Goal: Register for event/course

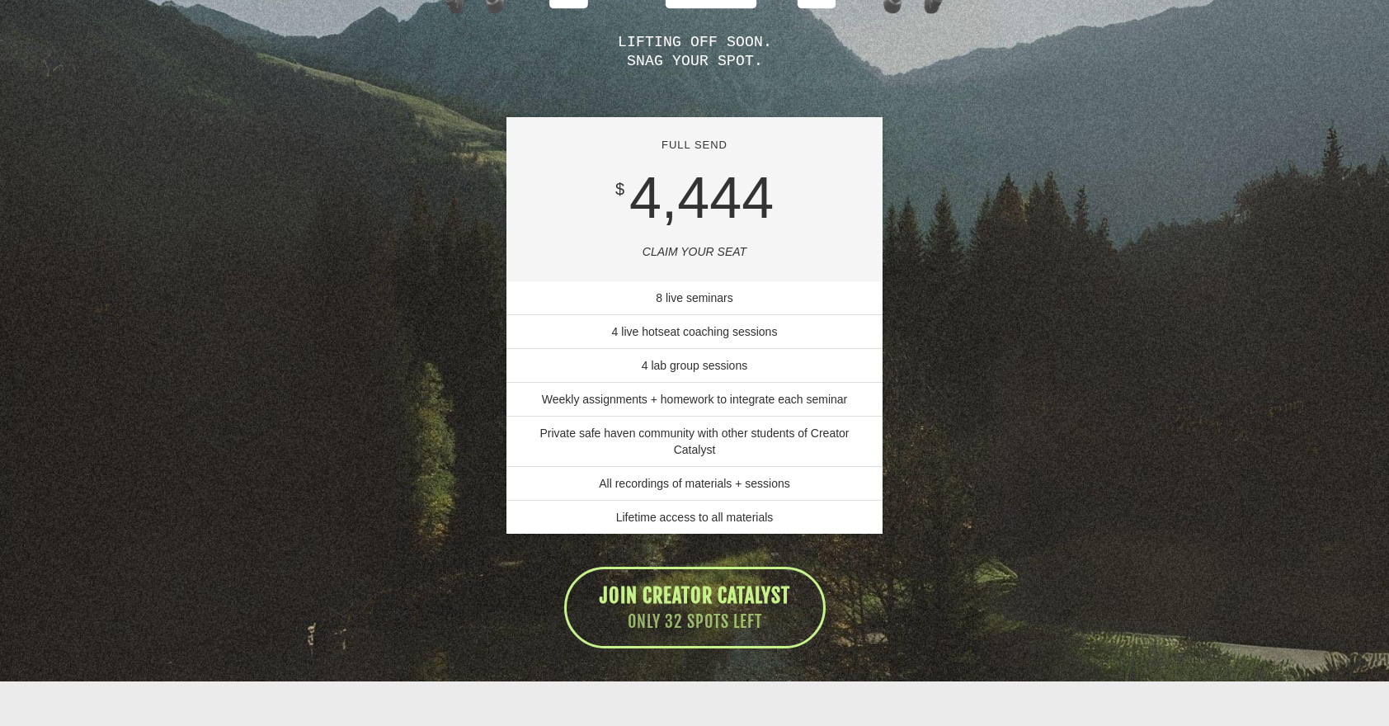
scroll to position [11625, 0]
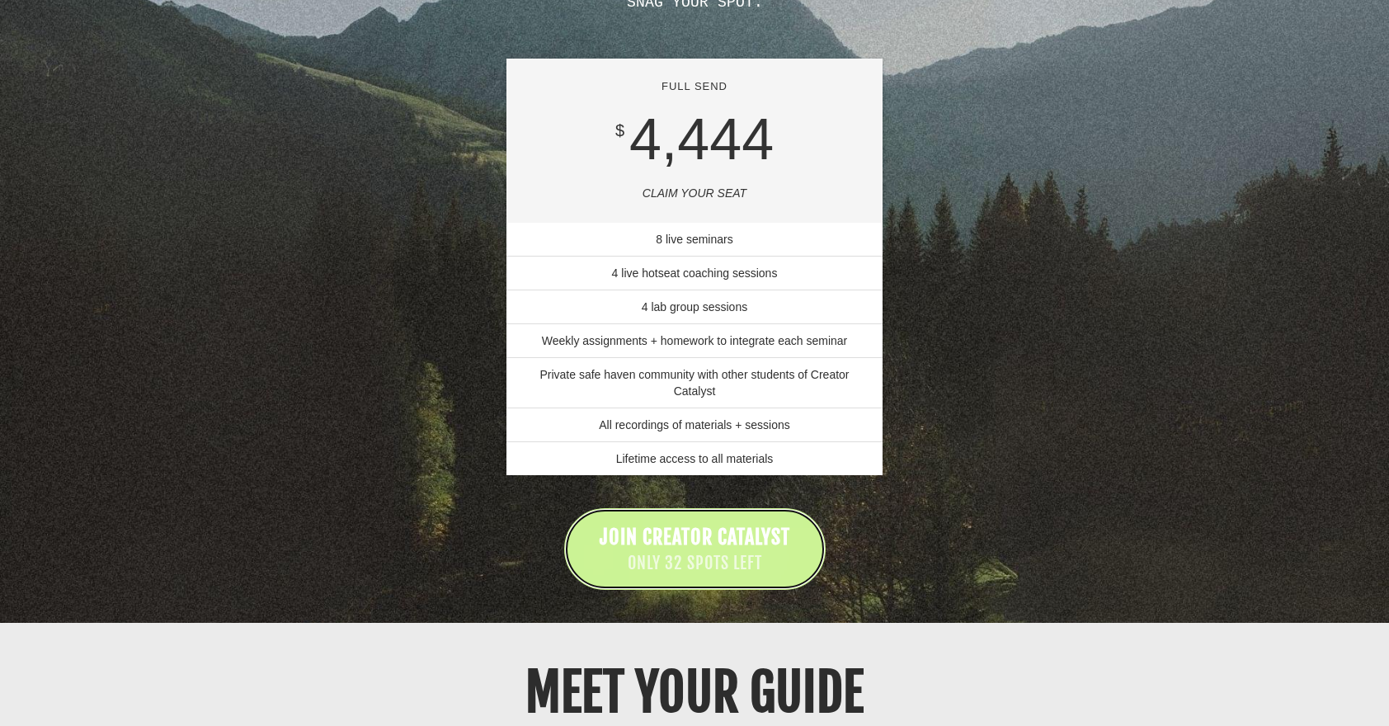
click at [746, 525] on span "JOIN CREATOR CATALYST" at bounding box center [695, 537] width 191 height 25
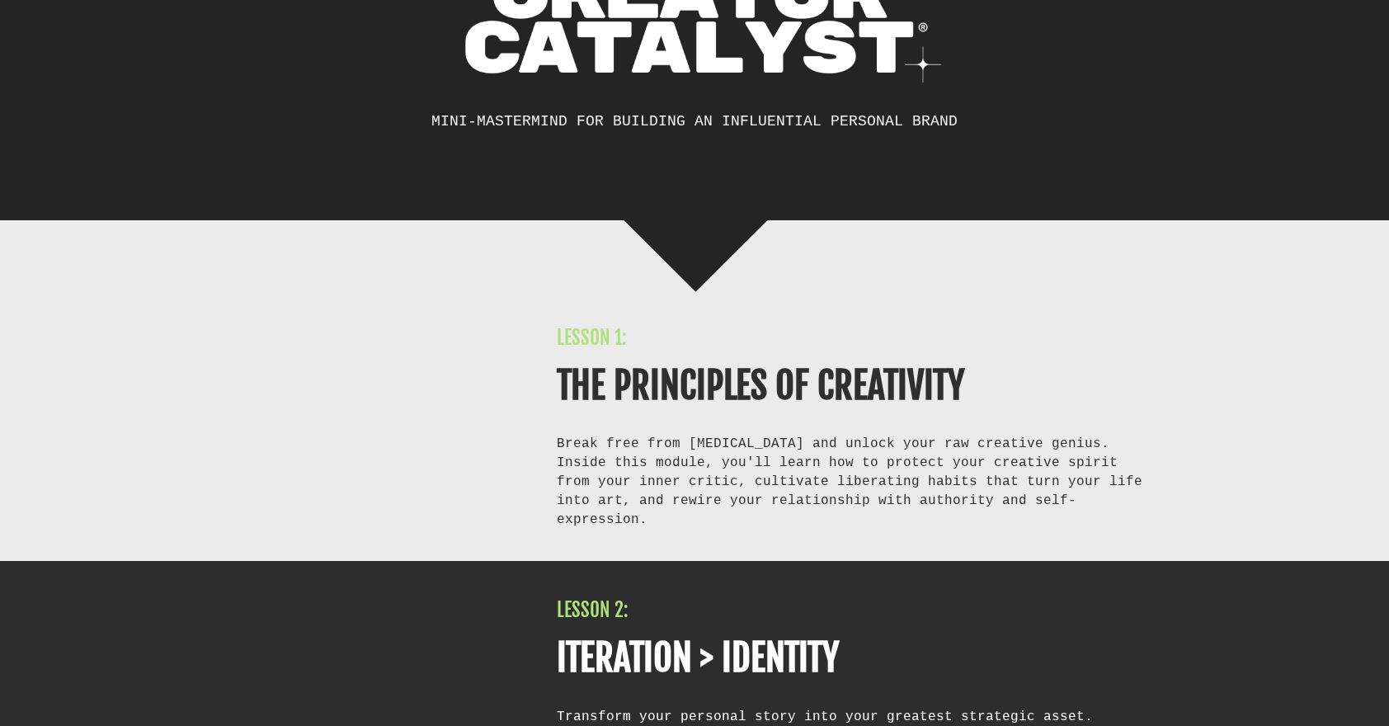
scroll to position [6299, 0]
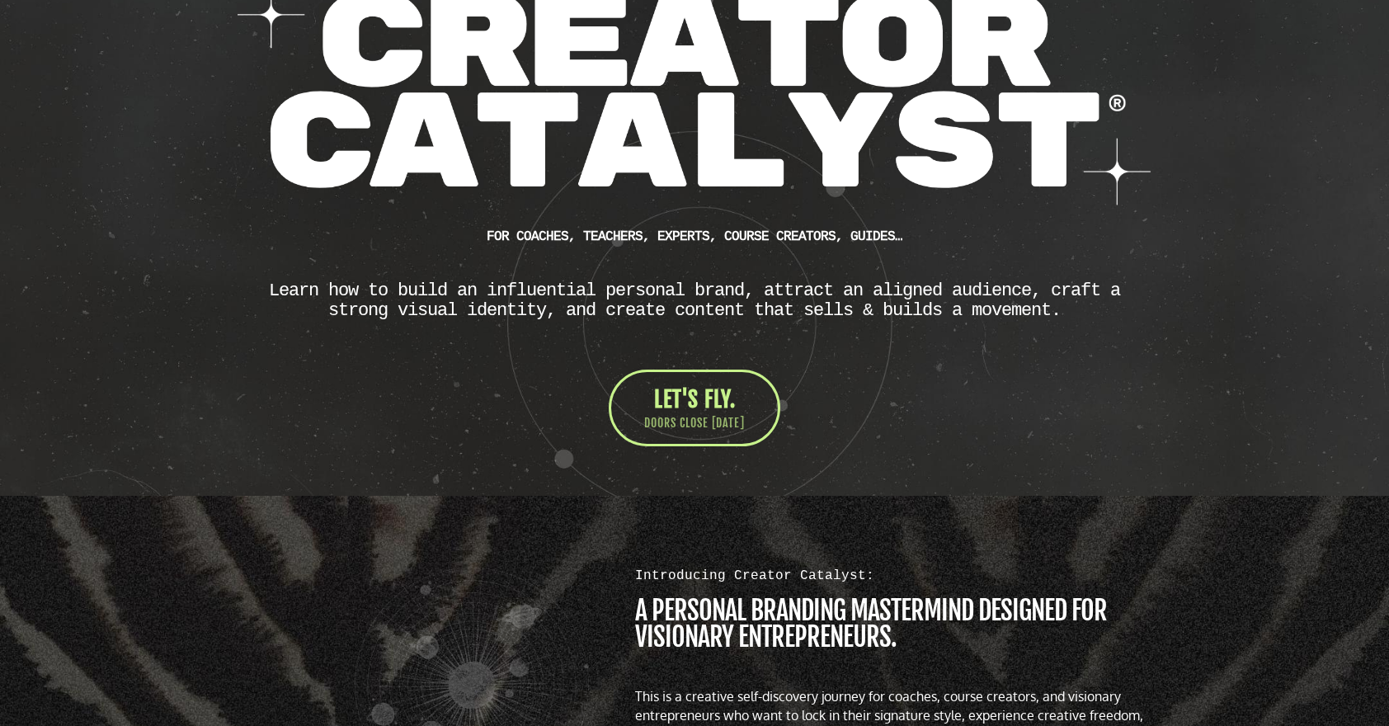
scroll to position [356, 0]
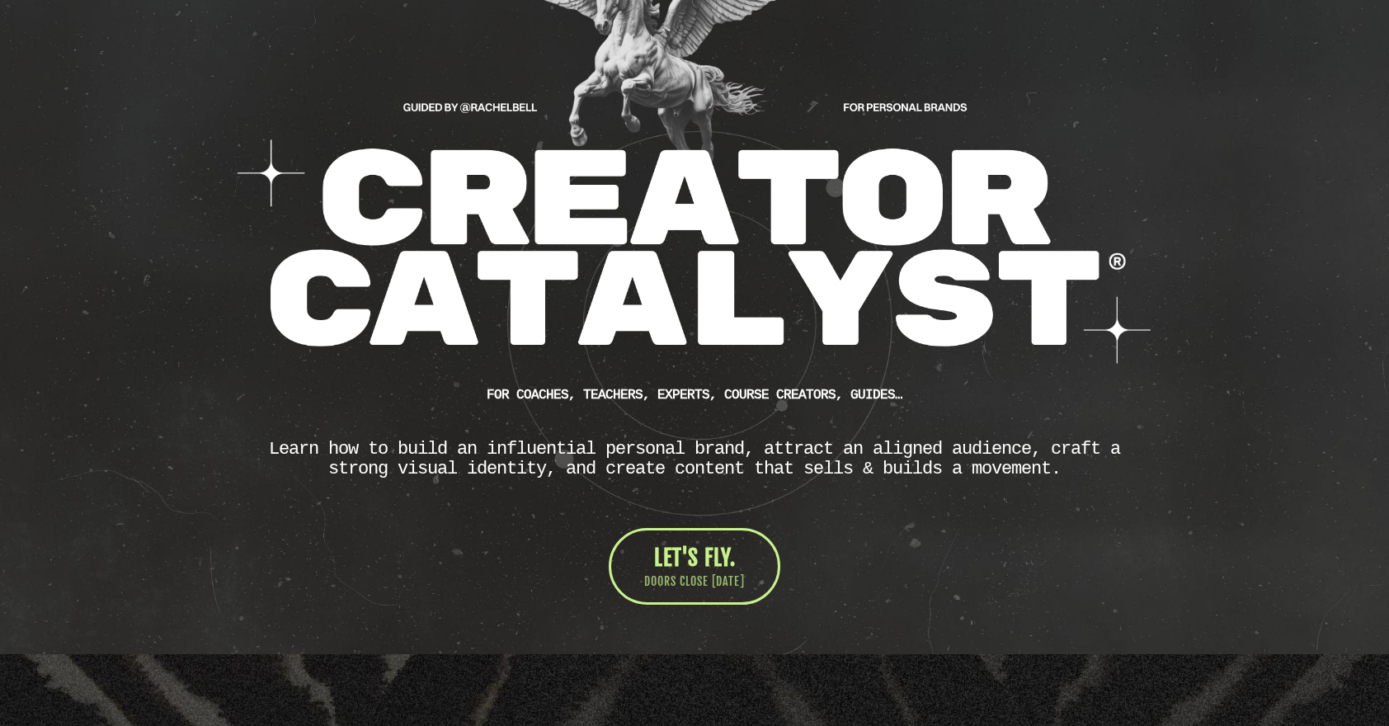
scroll to position [245, 0]
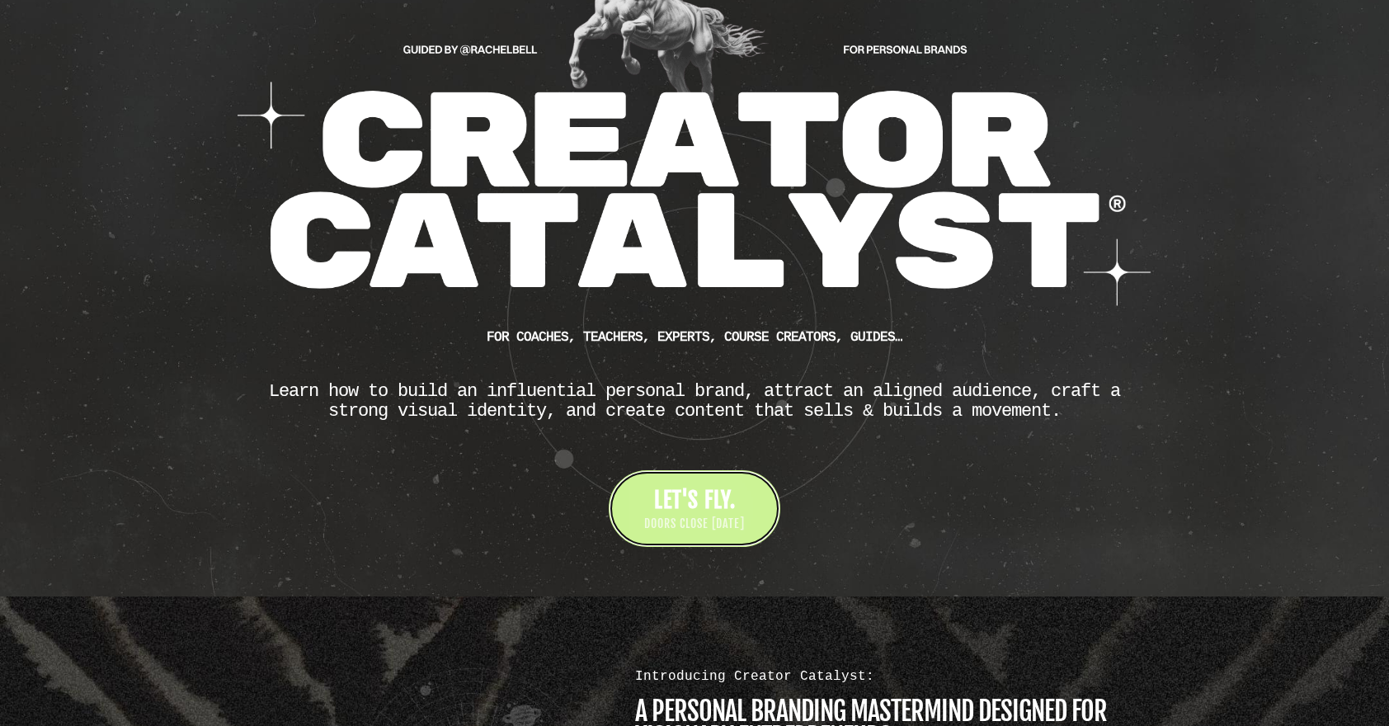
click at [708, 525] on span "DOORS CLOSE [DATE]" at bounding box center [694, 524] width 101 height 16
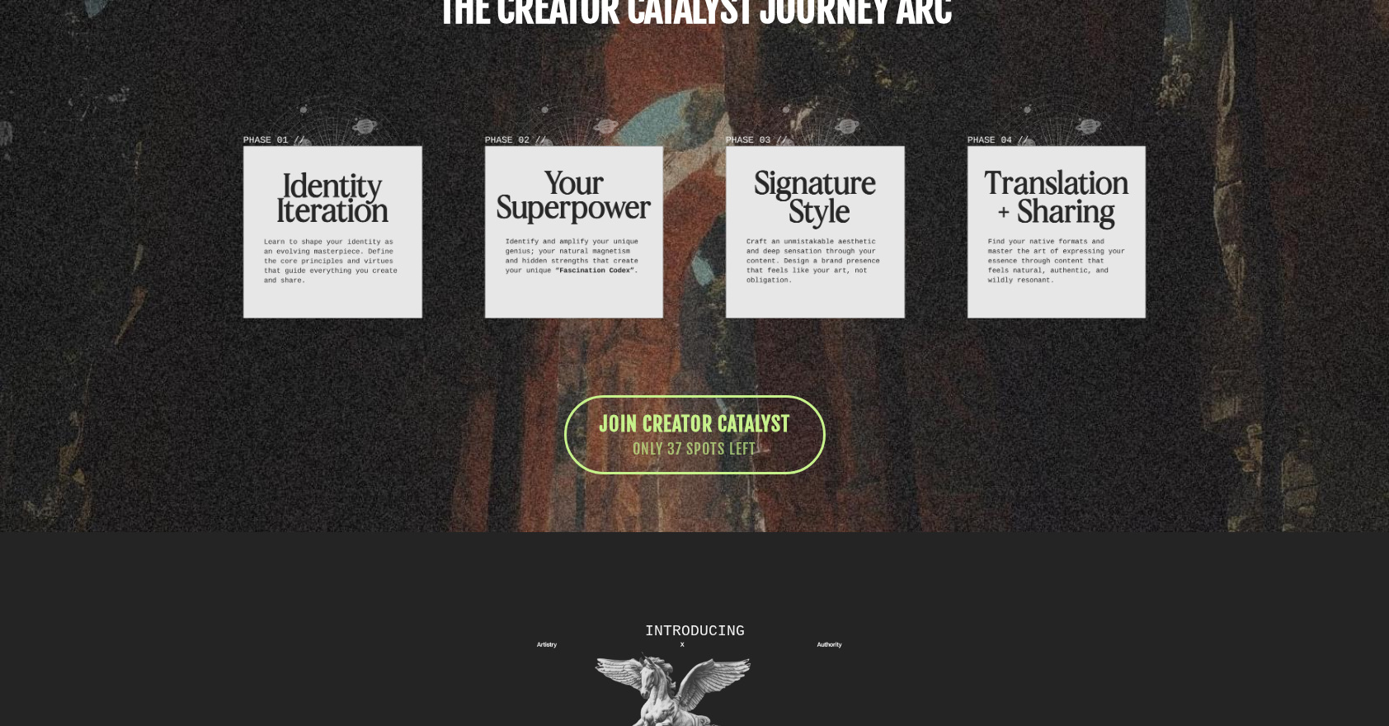
scroll to position [5844, 0]
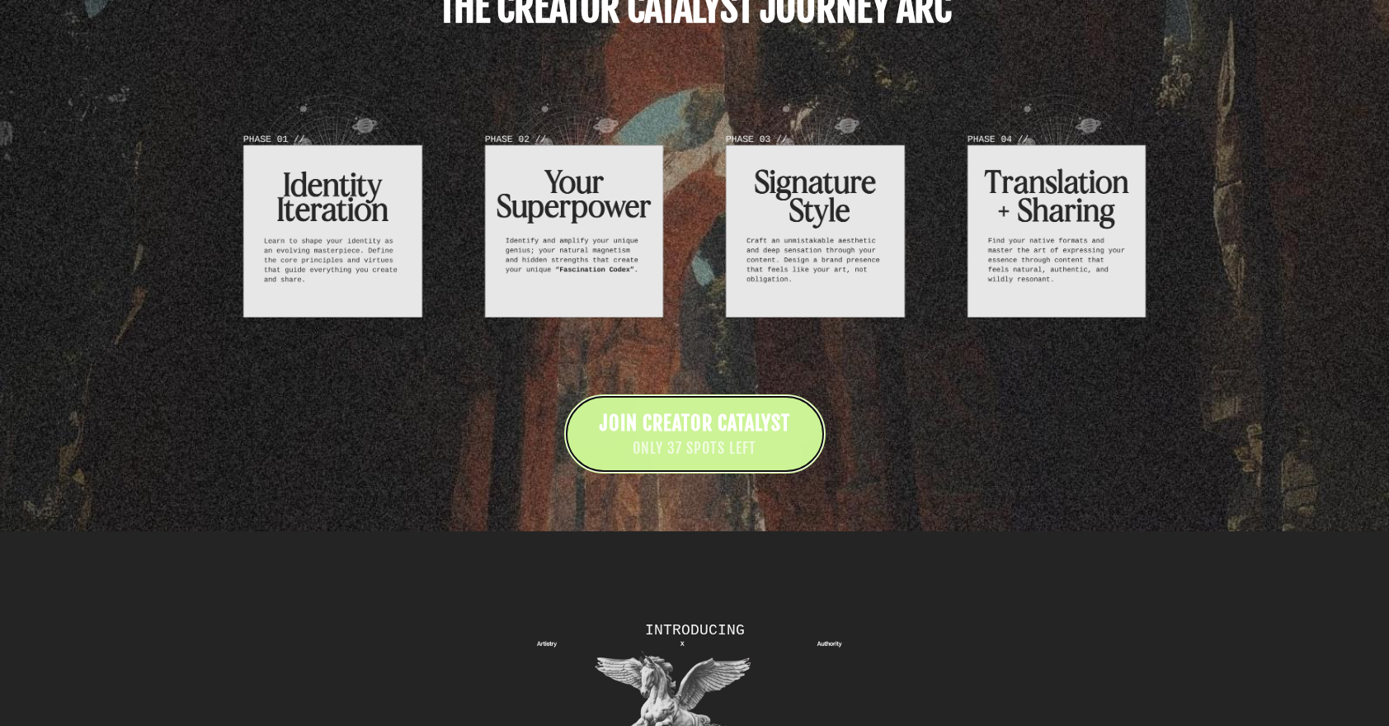
click at [707, 459] on span "ONLY 37 SPOTS LEFT" at bounding box center [695, 448] width 191 height 21
